Goal: Information Seeking & Learning: Learn about a topic

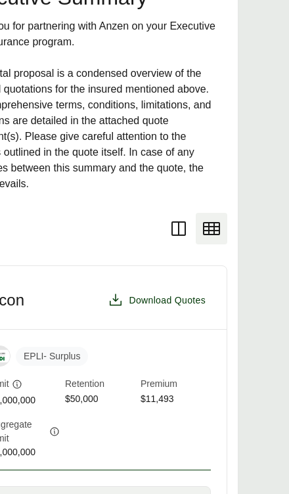
scroll to position [394, 51]
click at [180, 218] on icon at bounding box center [178, 228] width 21 height 21
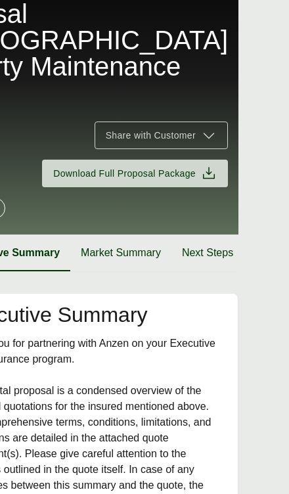
scroll to position [0, 0]
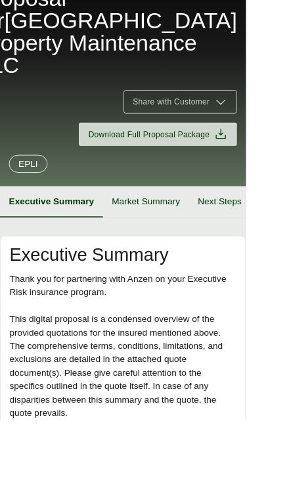
scroll to position [93, 0]
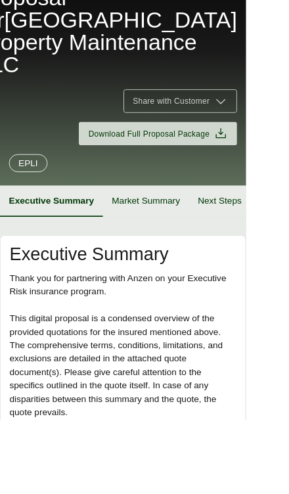
click at [162, 218] on button "Market Summary" at bounding box center [171, 236] width 101 height 37
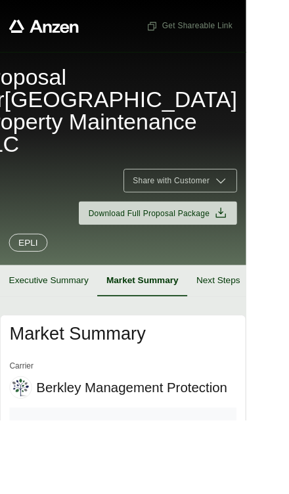
click at [258, 312] on button "Next Steps" at bounding box center [256, 330] width 72 height 37
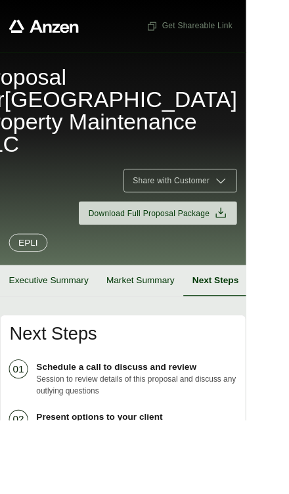
click at [30, 312] on button "Executive Summary" at bounding box center [57, 330] width 114 height 37
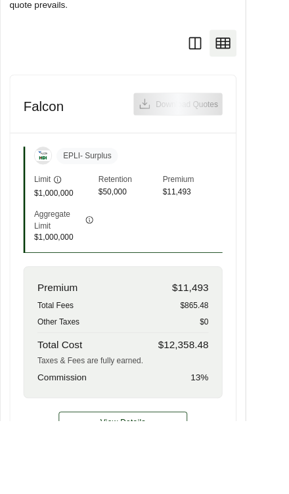
scroll to position [573, 0]
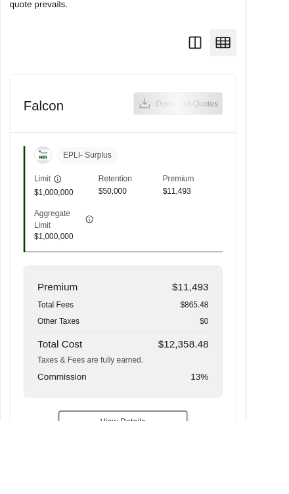
click at [133, 483] on button "View Details" at bounding box center [144, 496] width 151 height 26
